Goal: Check status: Verify the current state of an ongoing process or item

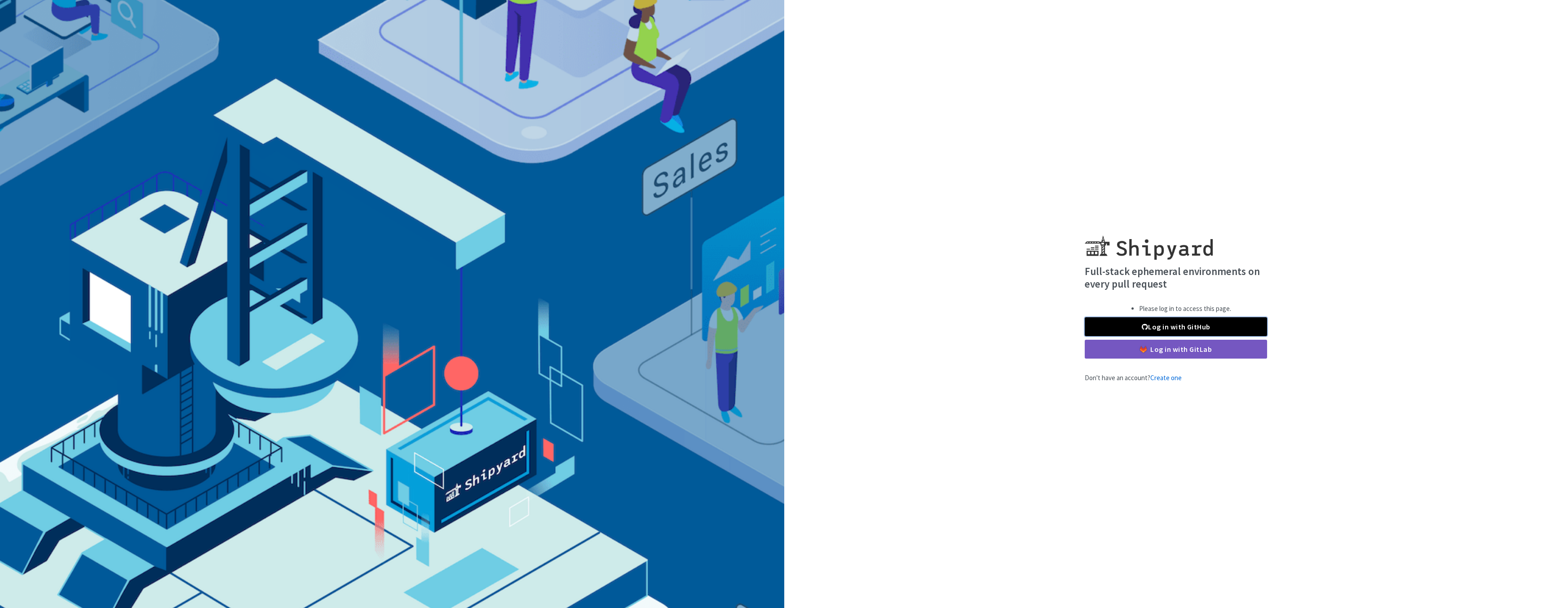
click at [1147, 326] on link "Log in with GitHub" at bounding box center [1176, 326] width 182 height 19
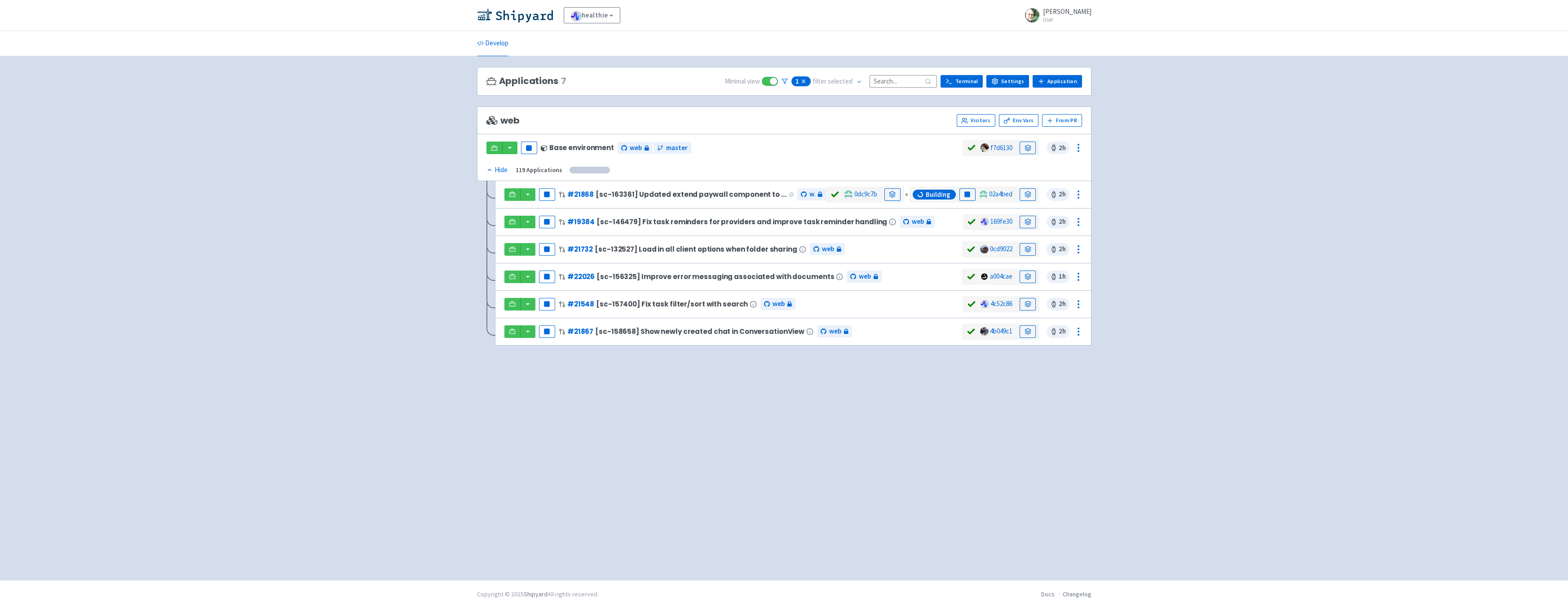
click at [806, 80] on icon at bounding box center [803, 81] width 3 height 3
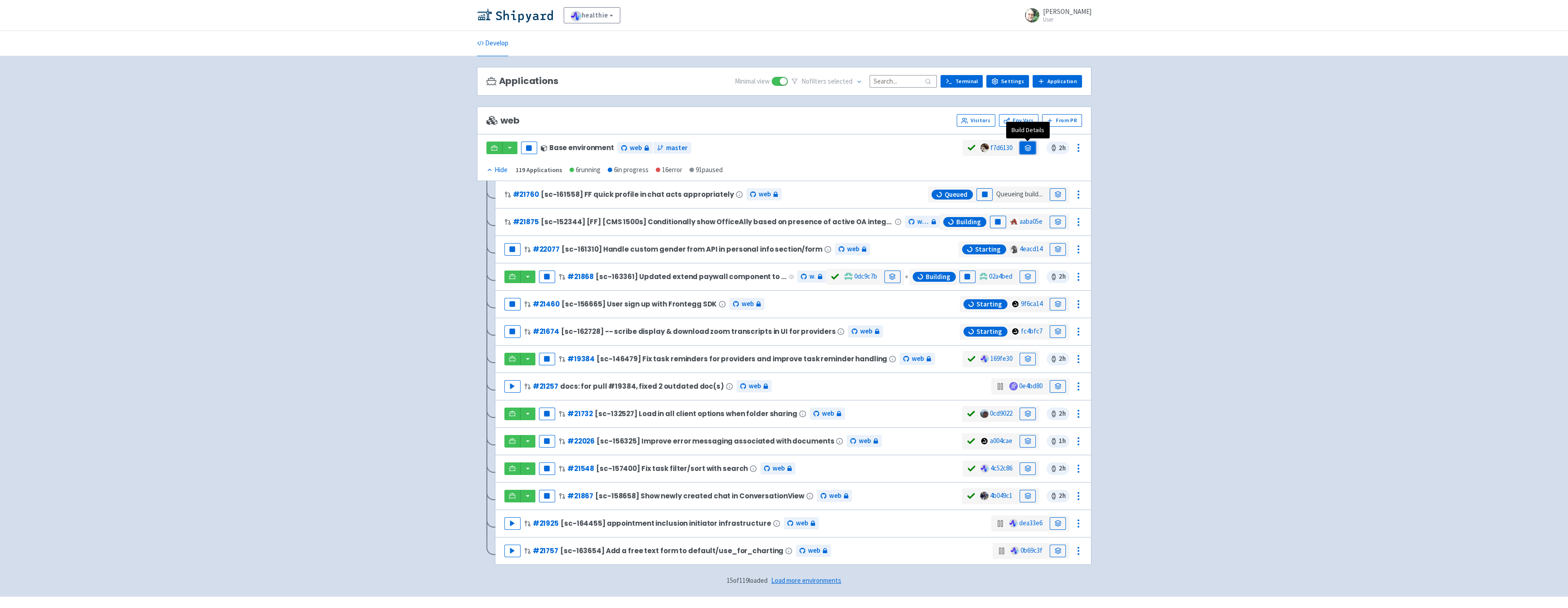
click at [1025, 147] on icon at bounding box center [1027, 148] width 7 height 7
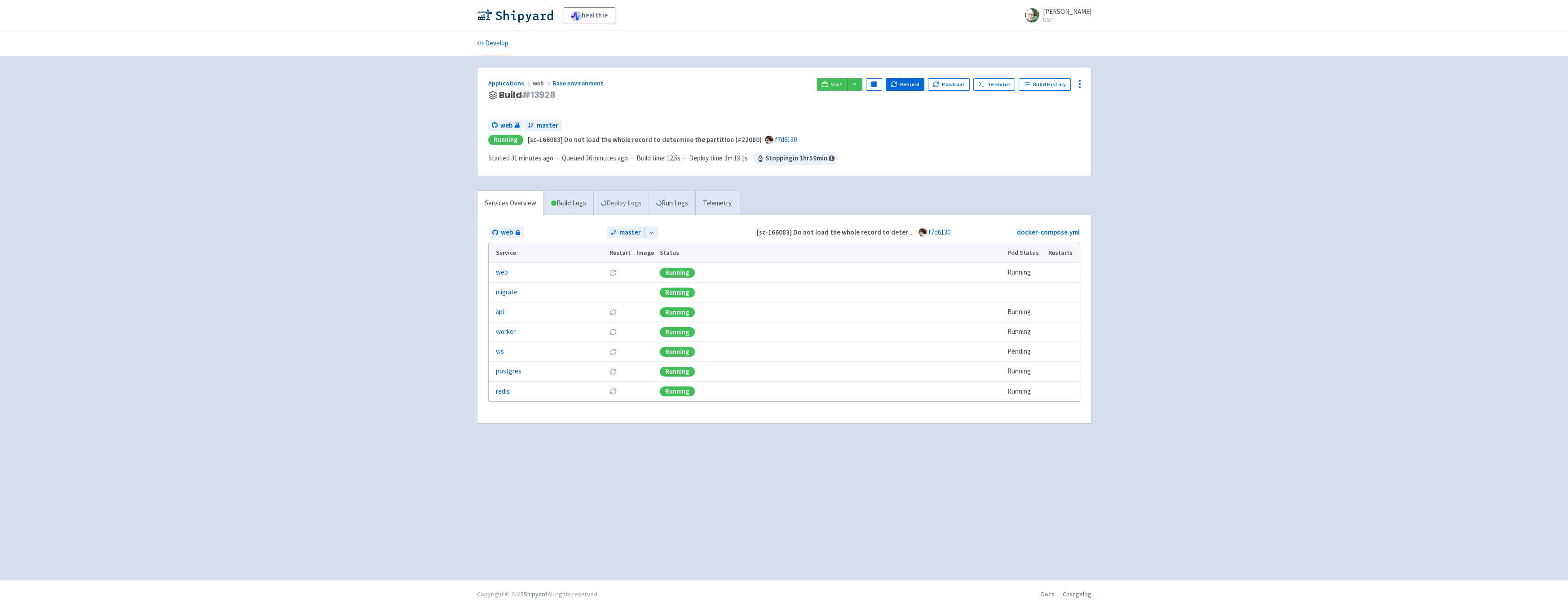
click at [635, 202] on link "Deploy Logs" at bounding box center [621, 203] width 55 height 24
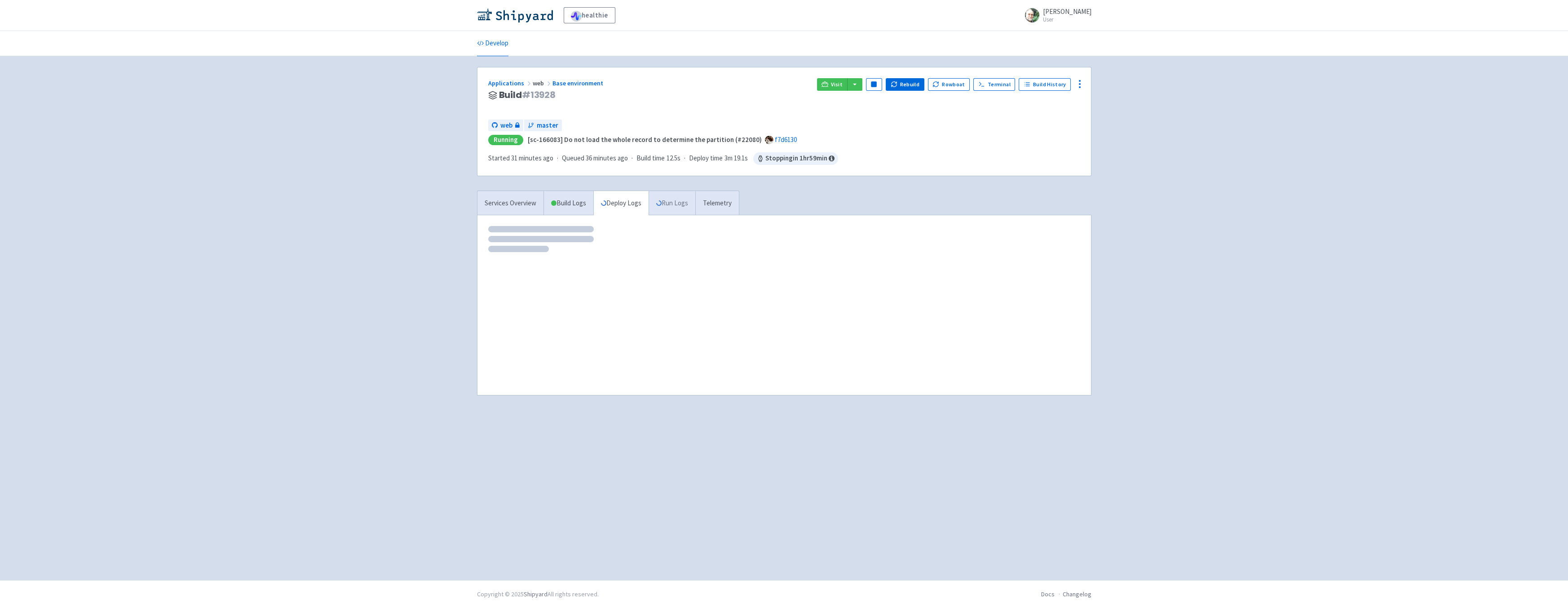
click at [657, 206] on link "Run Logs" at bounding box center [671, 203] width 47 height 24
